Goal: Task Accomplishment & Management: Manage account settings

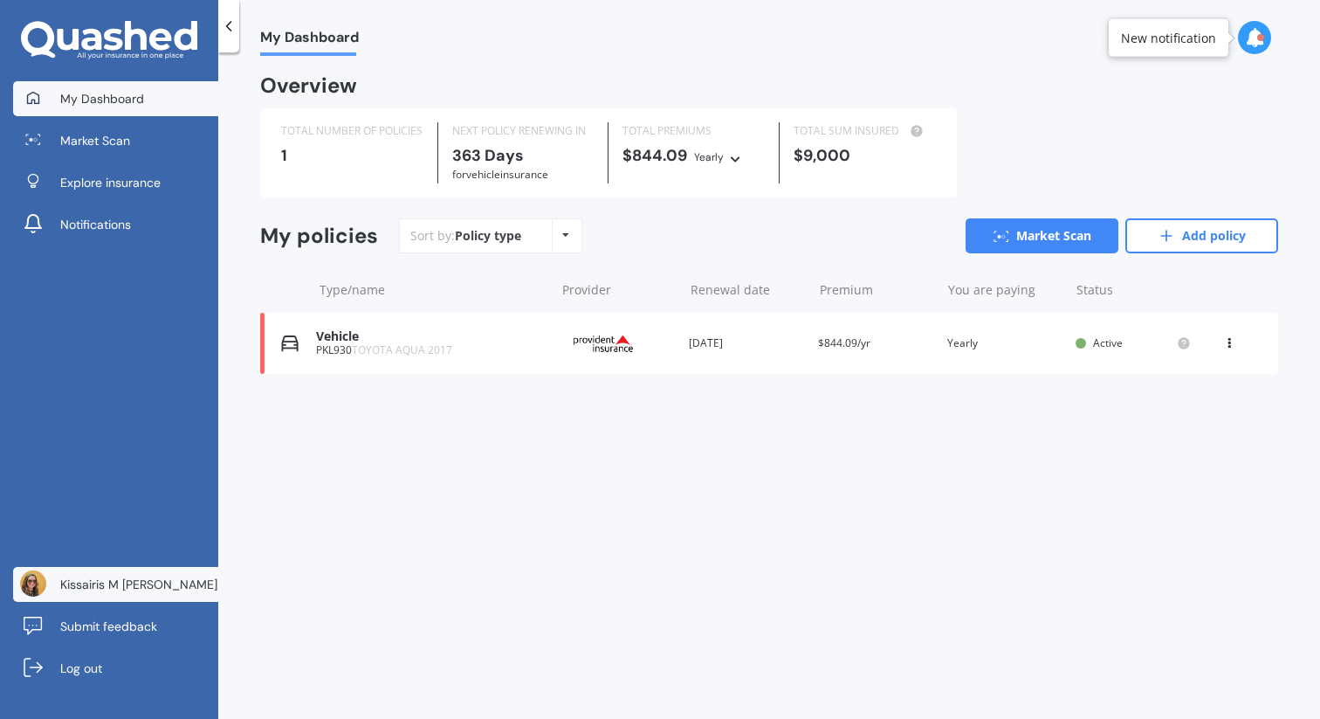
click at [95, 584] on span "Kissairis M [PERSON_NAME]" at bounding box center [138, 584] width 157 height 17
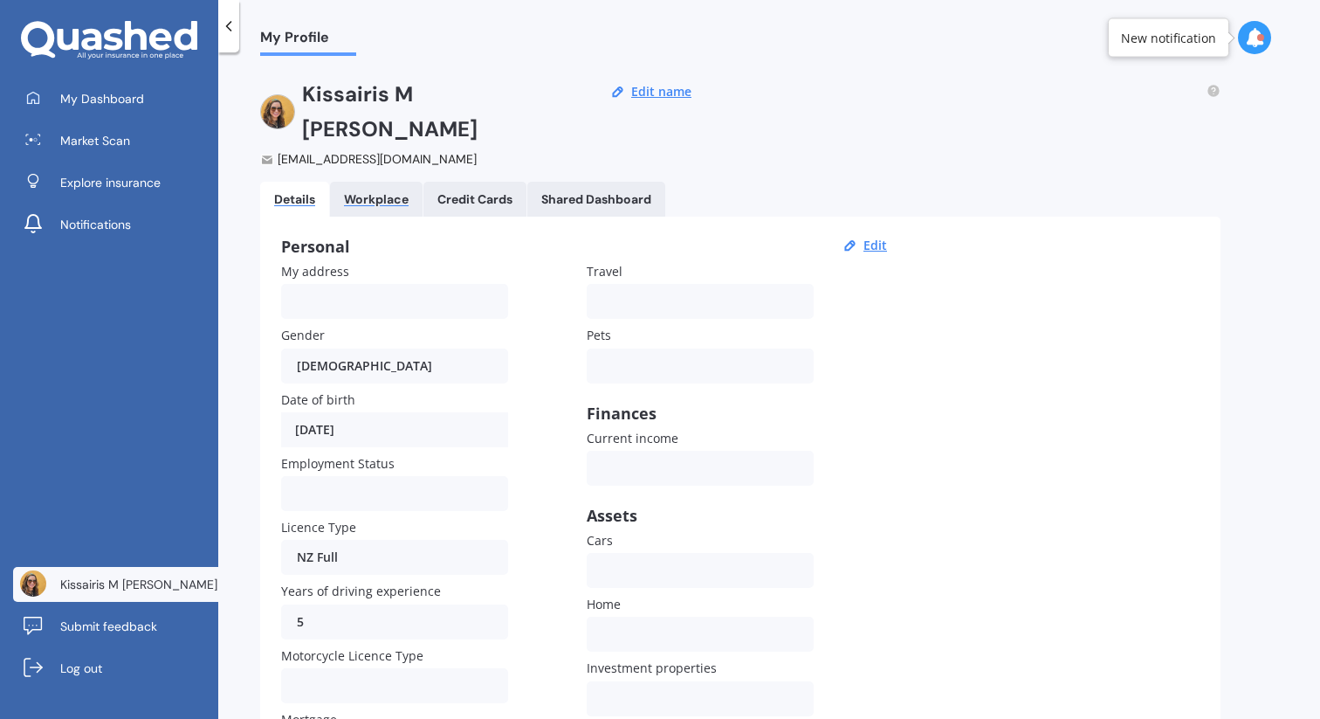
click at [379, 192] on div "Workplace" at bounding box center [376, 199] width 65 height 15
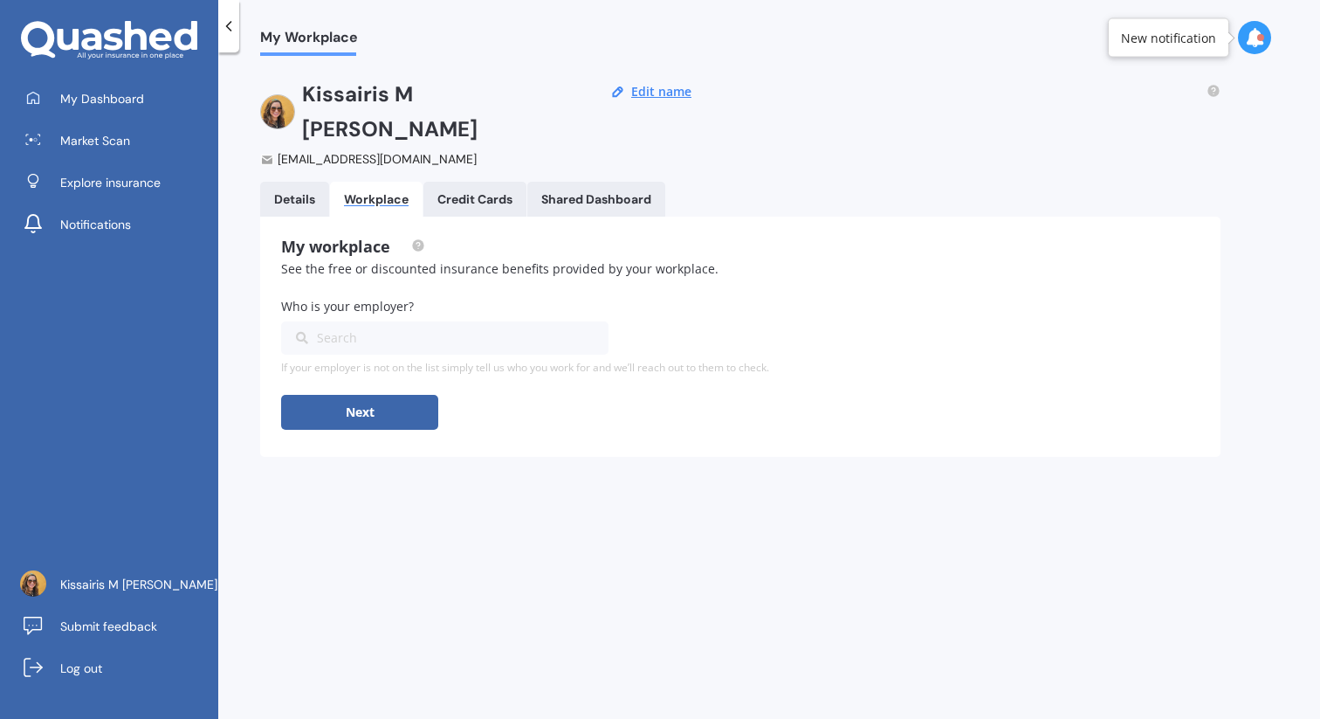
click at [477, 182] on Cards "Credit Cards" at bounding box center [475, 199] width 103 height 35
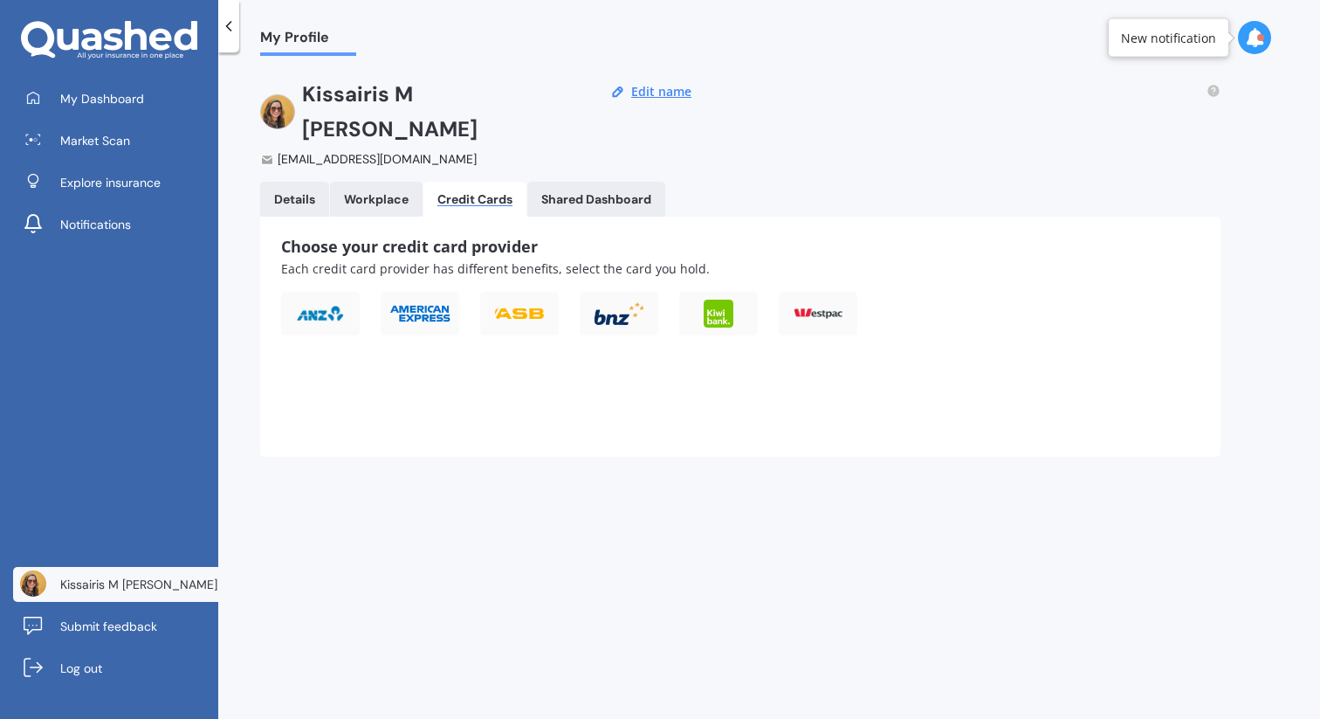
click at [566, 182] on Dashboard "Shared Dashboard" at bounding box center [596, 199] width 138 height 35
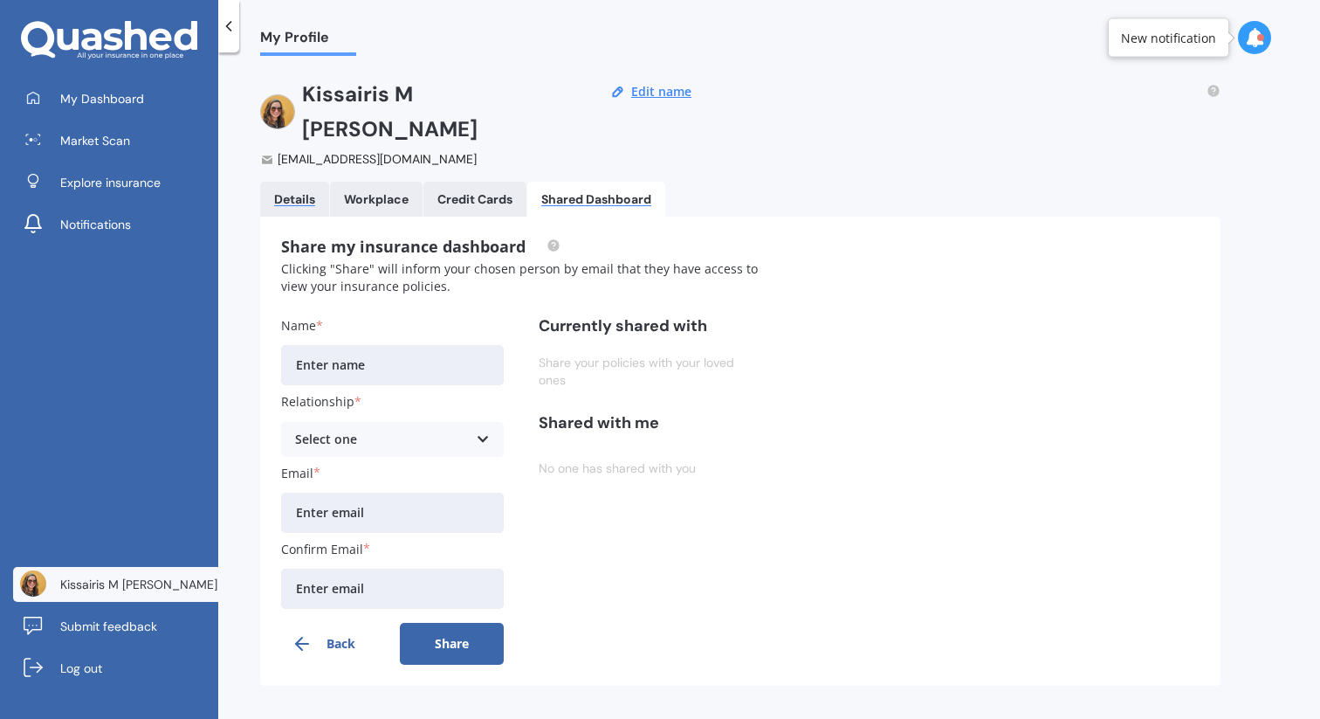
click at [305, 192] on div "Details" at bounding box center [294, 199] width 41 height 15
